Goal: Task Accomplishment & Management: Manage account settings

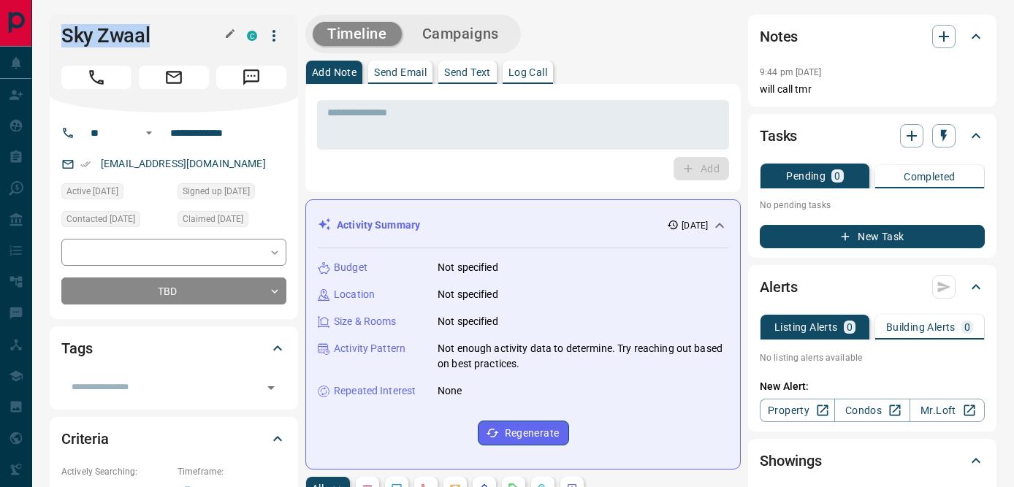
drag, startPoint x: 65, startPoint y: 32, endPoint x: 194, endPoint y: 32, distance: 128.6
click at [194, 32] on h1 "Sky Zwaal" at bounding box center [143, 35] width 164 height 23
copy h1 "Sky Zwaal"
click at [176, 135] on input "**********" at bounding box center [221, 132] width 114 height 23
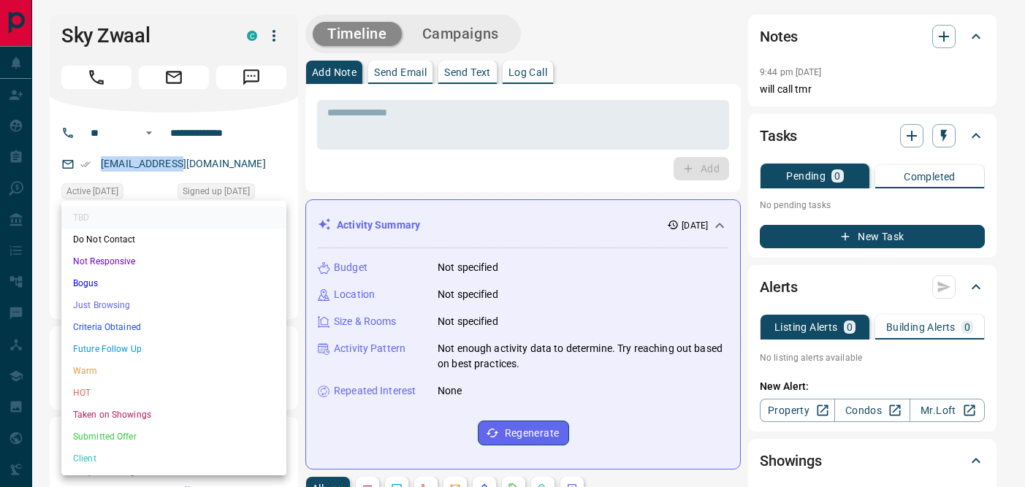
click at [113, 259] on li "Not Responsive" at bounding box center [173, 262] width 225 height 22
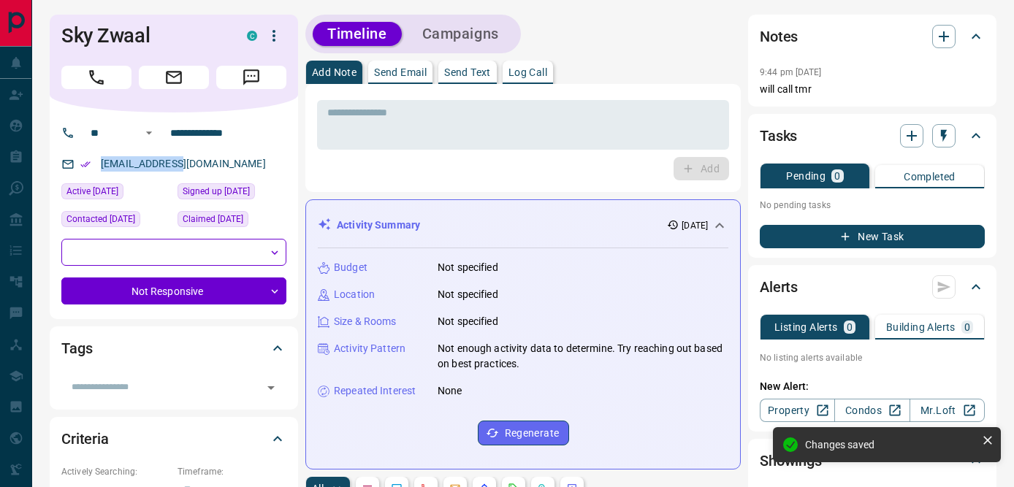
type input "*"
click at [950, 130] on icon "button" at bounding box center [944, 136] width 15 height 15
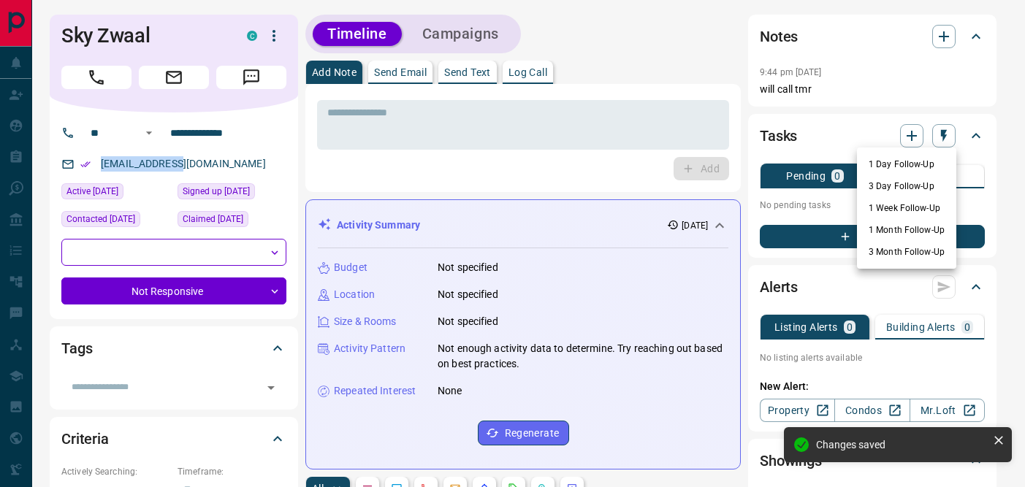
click at [906, 167] on li "1 Day Follow-Up" at bounding box center [906, 164] width 99 height 22
